Goal: Task Accomplishment & Management: Manage account settings

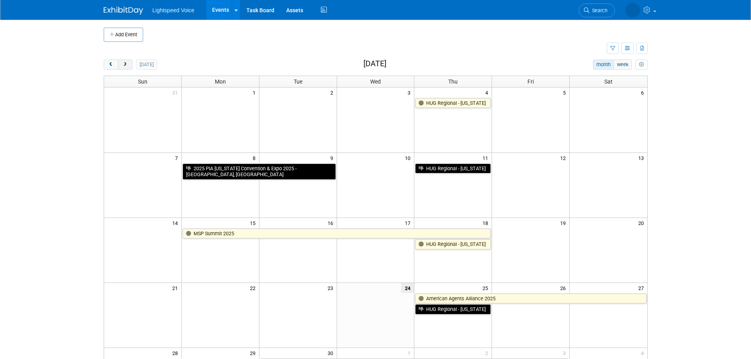
click at [128, 69] on button "next" at bounding box center [125, 65] width 15 height 10
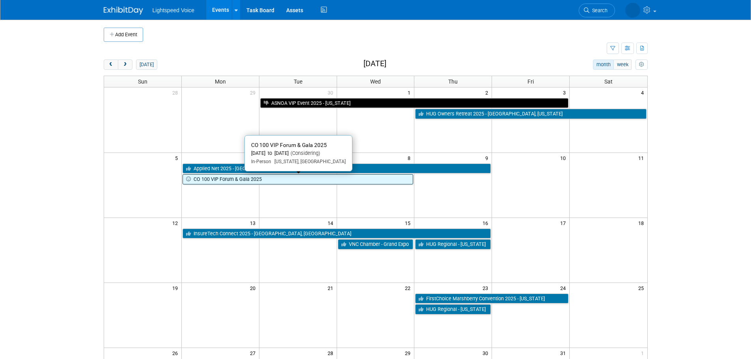
click at [229, 179] on link "CO 100 VIP Forum & Gala 2025" at bounding box center [298, 179] width 231 height 10
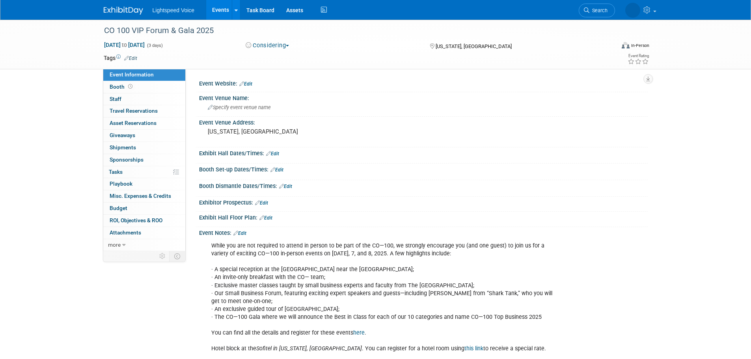
click at [262, 42] on button "Considering" at bounding box center [267, 45] width 49 height 8
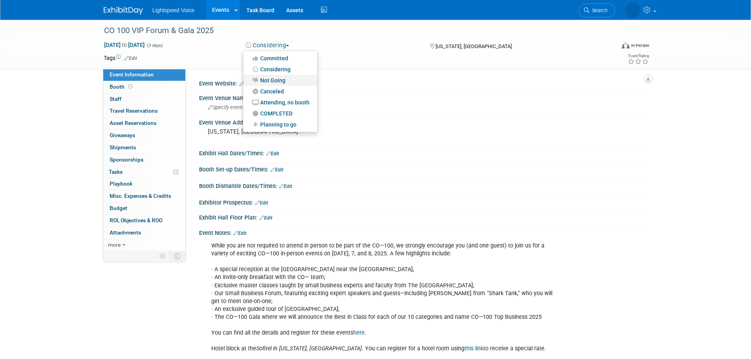
click at [271, 79] on link "Not Going" at bounding box center [280, 80] width 74 height 11
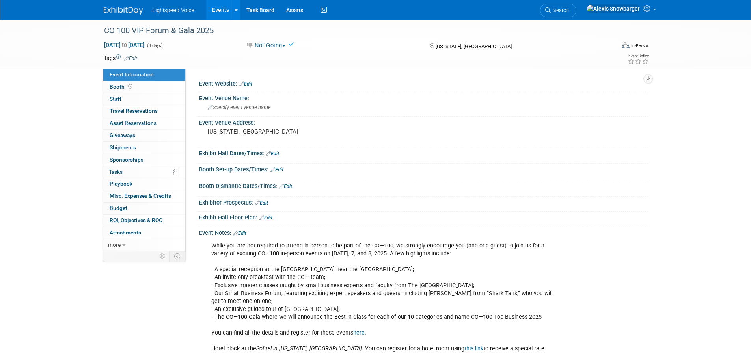
click at [214, 7] on link "Events" at bounding box center [220, 10] width 29 height 20
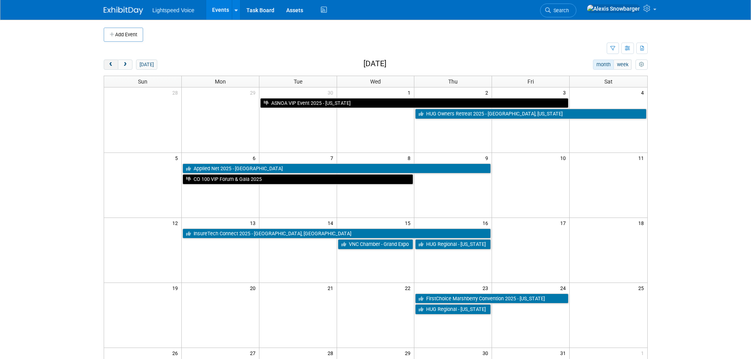
click at [114, 65] on button "prev" at bounding box center [111, 65] width 15 height 10
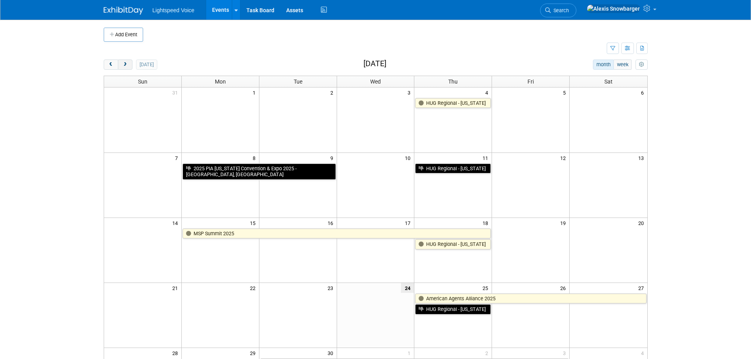
click at [123, 62] on span "next" at bounding box center [125, 64] width 6 height 5
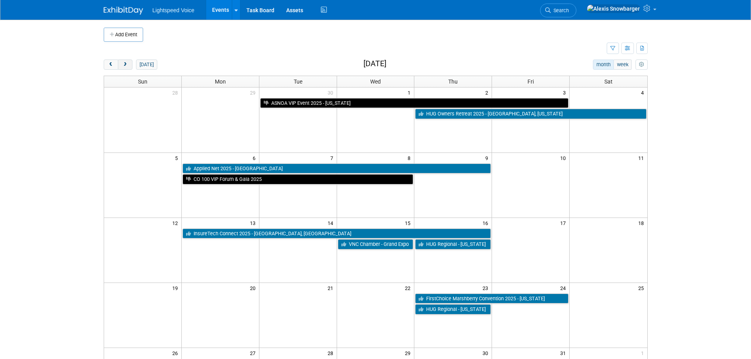
click at [127, 65] on span "next" at bounding box center [125, 64] width 6 height 5
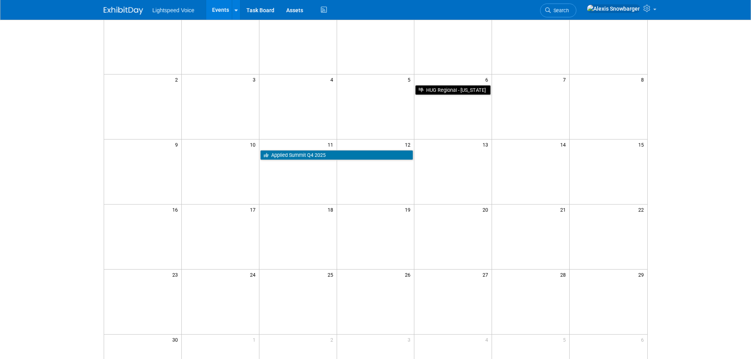
scroll to position [79, 0]
